Goal: Task Accomplishment & Management: Manage account settings

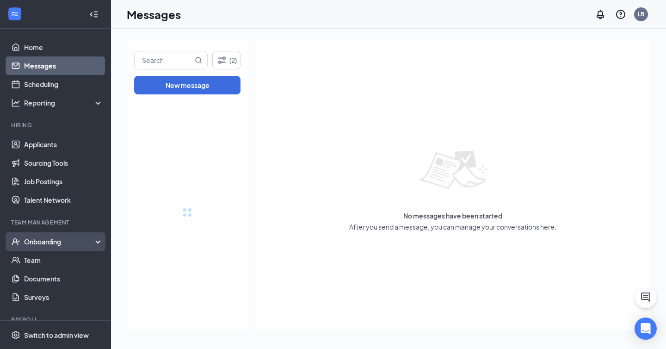
click at [52, 242] on div "Onboarding" at bounding box center [59, 241] width 71 height 9
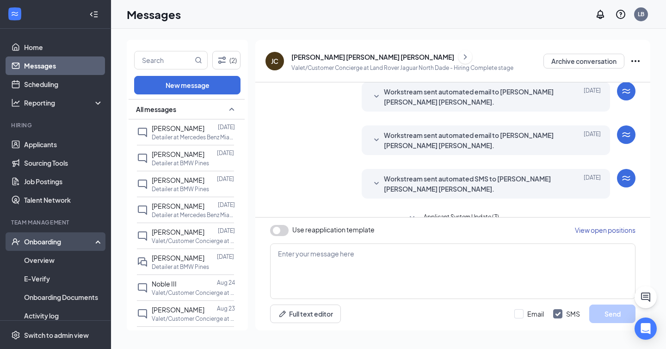
scroll to position [93, 0]
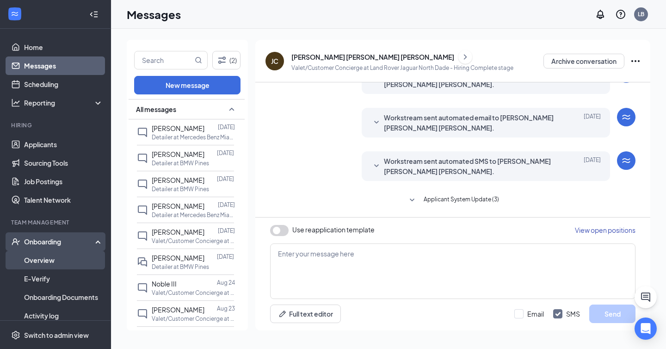
click at [47, 261] on link "Overview" at bounding box center [63, 260] width 79 height 18
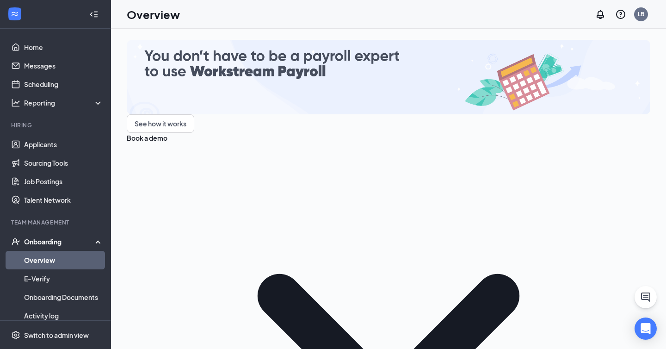
type input "vladimi"
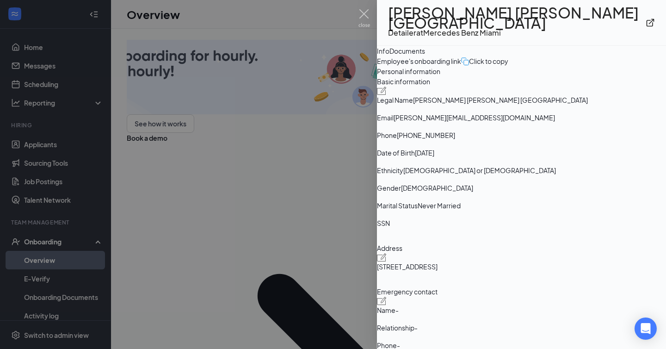
click at [386, 95] on img at bounding box center [382, 90] width 10 height 8
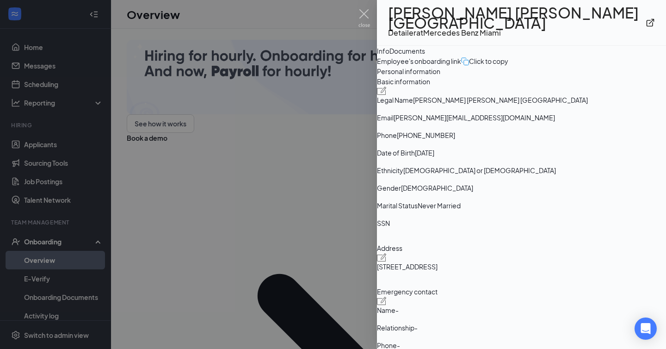
type input "[PHONE_NUMBER]"
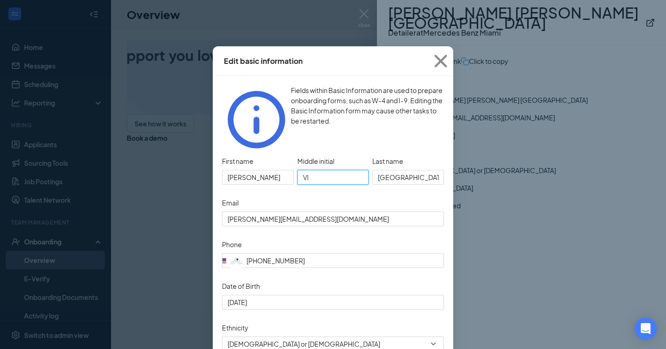
click at [331, 170] on input "Vl" at bounding box center [333, 177] width 72 height 15
type input "V"
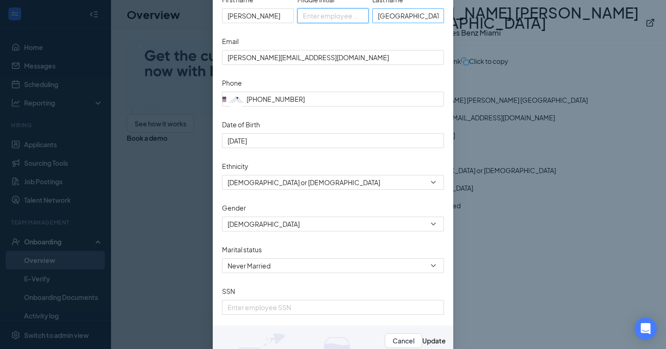
scroll to position [181, 0]
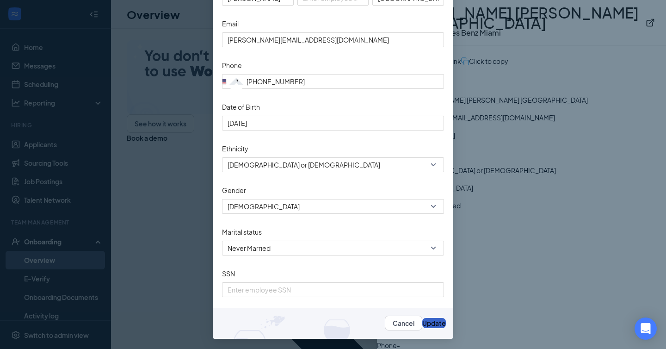
click at [428, 322] on button "Update" at bounding box center [434, 323] width 24 height 10
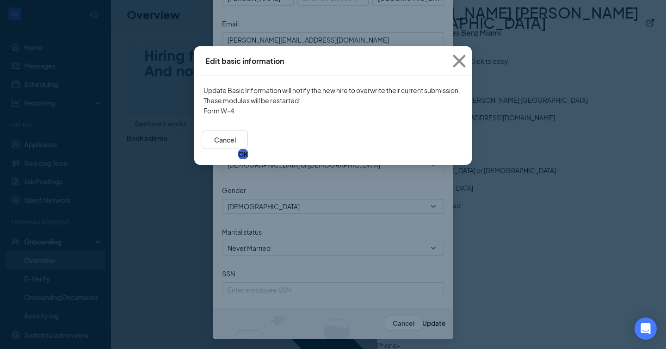
click at [248, 159] on button "OK" at bounding box center [243, 154] width 10 height 10
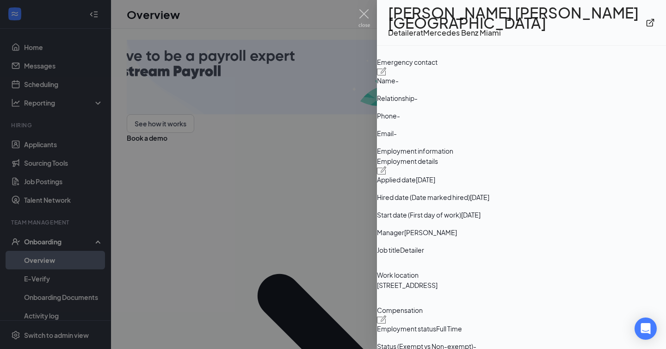
scroll to position [234, 0]
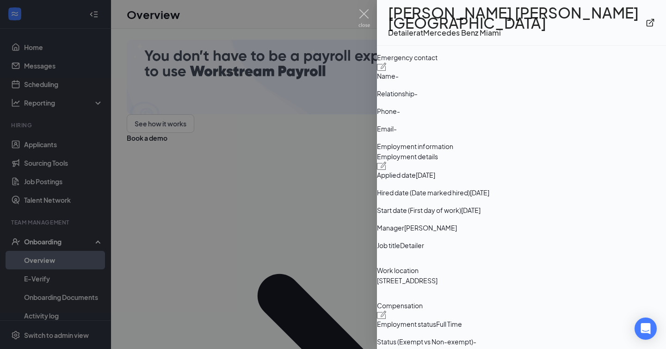
drag, startPoint x: 401, startPoint y: 115, endPoint x: 480, endPoint y: 117, distance: 79.1
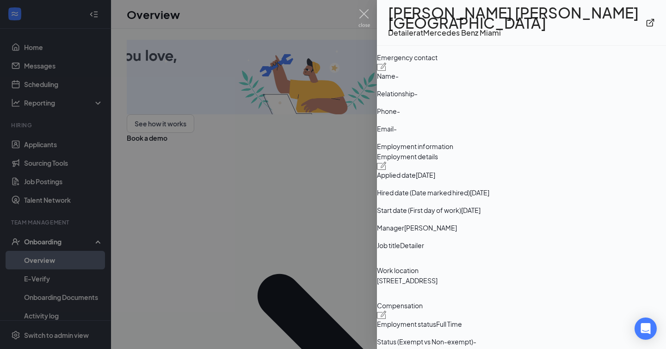
click at [480, 37] on div "[STREET_ADDRESS]" at bounding box center [521, 32] width 289 height 10
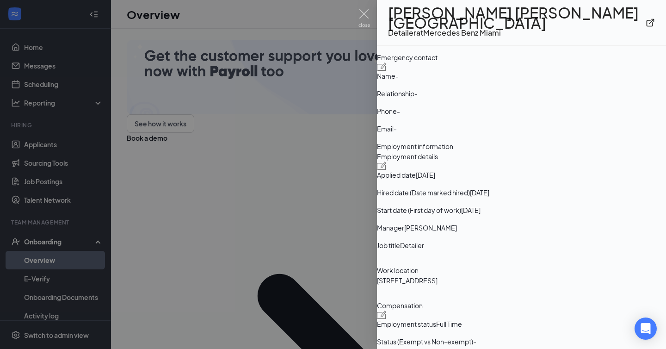
copy span "[STREET_ADDRESS]"
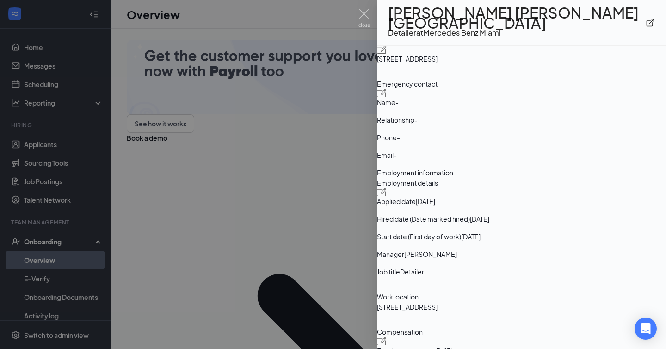
scroll to position [204, 0]
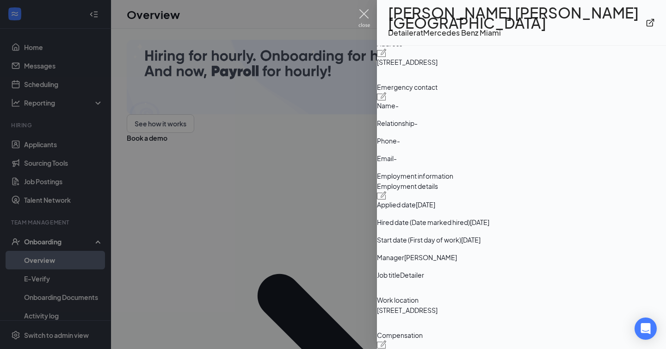
click at [365, 13] on img at bounding box center [364, 18] width 12 height 18
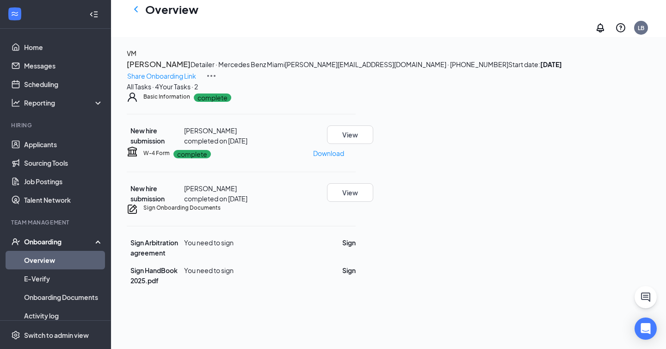
scroll to position [62, 0]
click at [373, 202] on button "View" at bounding box center [350, 192] width 46 height 18
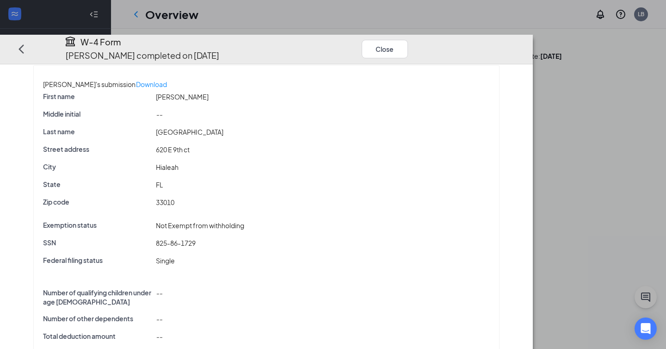
scroll to position [0, 0]
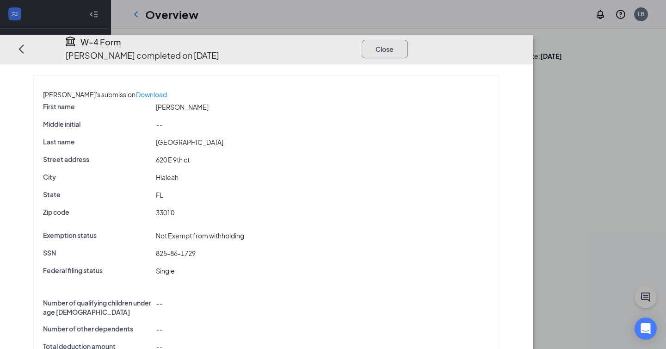
click at [408, 40] on button "Close" at bounding box center [385, 49] width 46 height 18
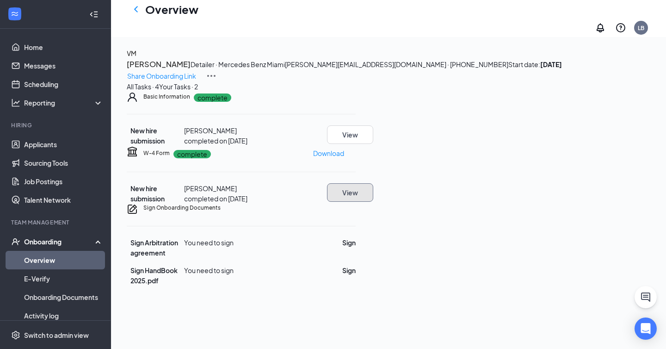
scroll to position [62, 0]
click at [356, 247] on button "Sign" at bounding box center [348, 242] width 13 height 10
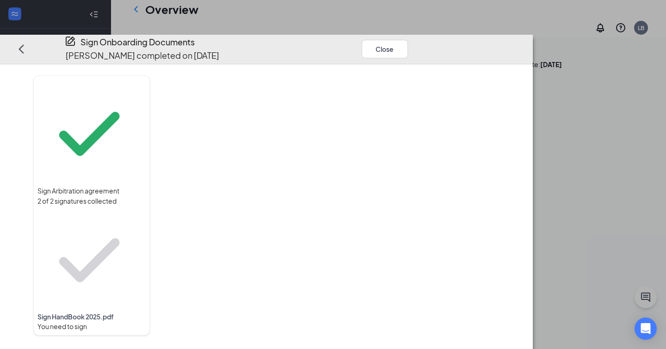
click at [414, 167] on div at bounding box center [334, 199] width 330 height 249
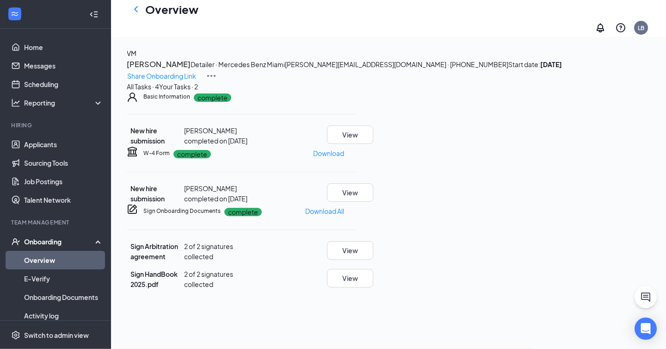
click at [417, 164] on div "Sign Onboarding Documents [PERSON_NAME] completed on [DATE] Close Sign Arbitrat…" at bounding box center [333, 174] width 666 height 349
click at [43, 260] on link "Overview" at bounding box center [63, 260] width 79 height 18
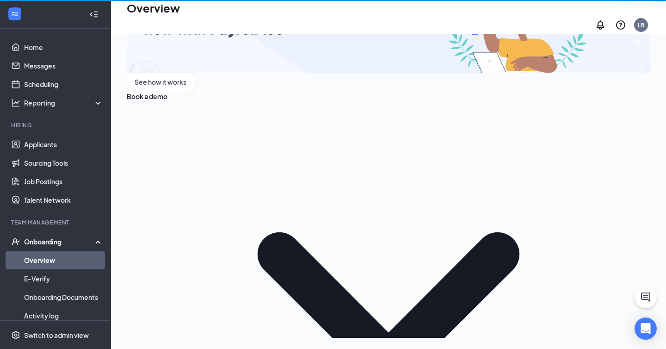
scroll to position [42, 0]
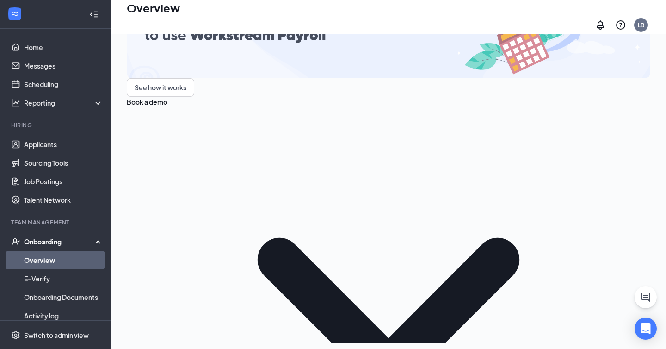
type input "vladimi"
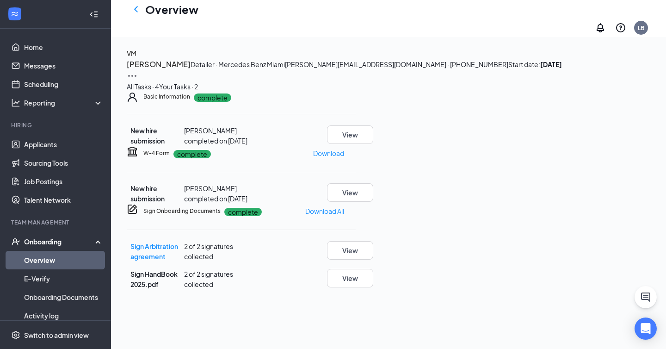
scroll to position [51, 0]
